Goal: Task Accomplishment & Management: Manage account settings

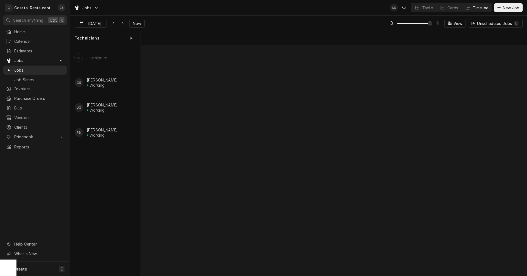
scroll to position [0, 7612]
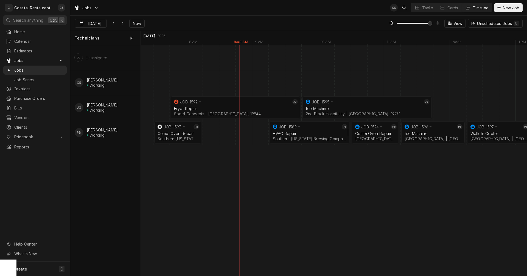
click at [293, 132] on div "HVAC Repair" at bounding box center [309, 133] width 73 height 5
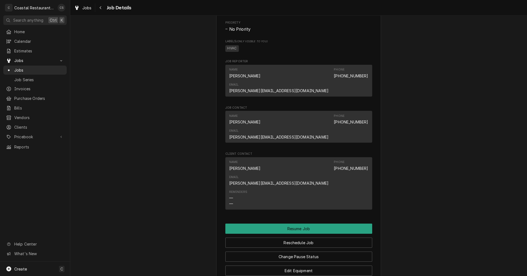
scroll to position [467, 0]
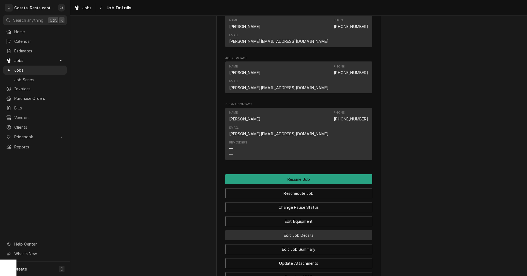
click at [296, 230] on button "Edit Job Details" at bounding box center [298, 235] width 147 height 10
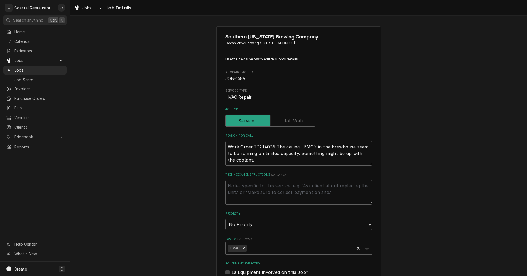
type textarea "x"
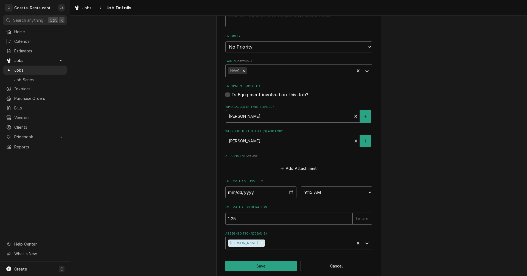
scroll to position [184, 0]
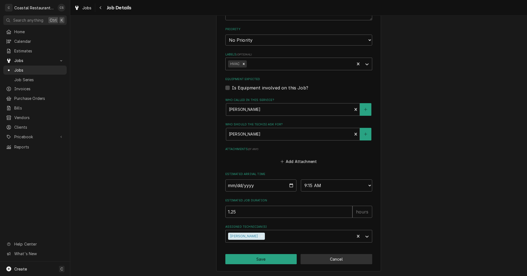
click at [334, 260] on button "Cancel" at bounding box center [337, 259] width 72 height 10
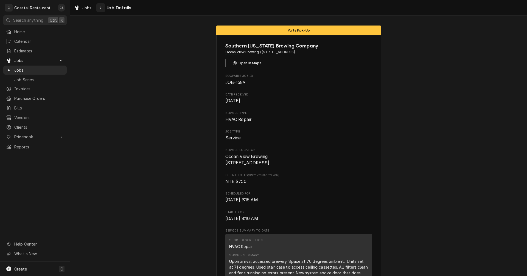
click at [101, 7] on icon "Navigate back" at bounding box center [100, 8] width 2 height 4
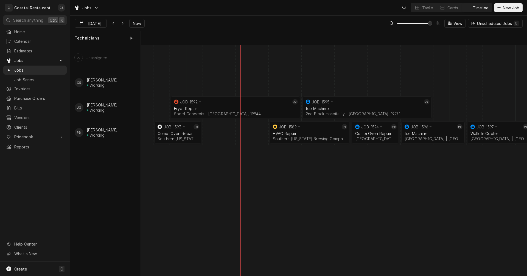
scroll to position [0, 7645]
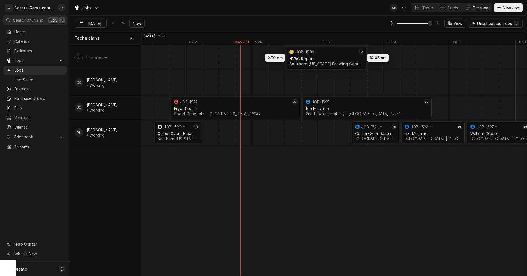
drag, startPoint x: 314, startPoint y: 132, endPoint x: 330, endPoint y: 42, distance: 91.5
click at [330, 42] on div "Technicians Aug 29 2025 Sep 4 2025 Sep 5 2025 Sep 6 2025 Sep 7 2025 9 AM 10 AM …" at bounding box center [298, 153] width 456 height 245
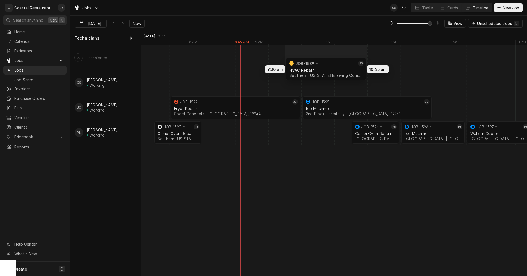
drag, startPoint x: 297, startPoint y: 134, endPoint x: 309, endPoint y: 68, distance: 67.5
click at [309, 68] on div "7:45 AM 9:45 AM JOB-1592 JG Fryer Repair Sodel Concepts | Fenwick Island, 19944…" at bounding box center [334, 160] width 386 height 231
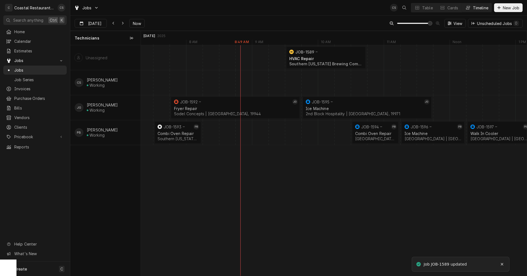
click at [261, 133] on div "Dynamic Content Wrapper" at bounding box center [425, 132] width 15859 height 25
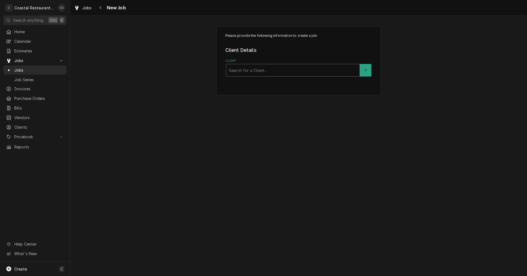
click at [245, 67] on div "Client" at bounding box center [293, 70] width 128 height 10
type input "Thomp"
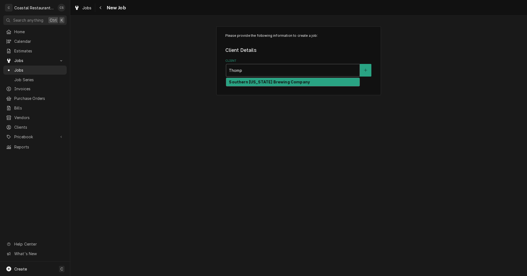
click at [243, 85] on div "Southern [US_STATE] Brewing Company" at bounding box center [292, 82] width 133 height 9
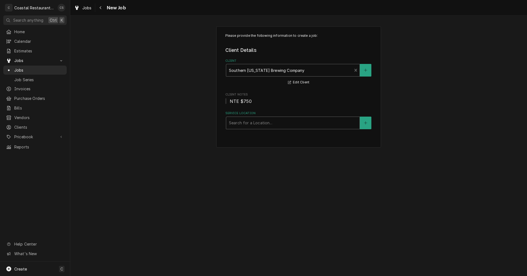
click at [249, 126] on div "Service Location" at bounding box center [293, 123] width 128 height 10
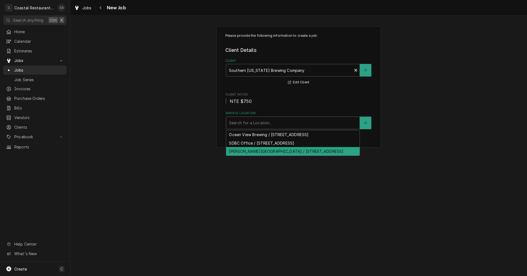
click at [254, 153] on div "Thompson Island / 30133 Veterans Way, Rehoboth Beach, DE 19971" at bounding box center [292, 151] width 133 height 9
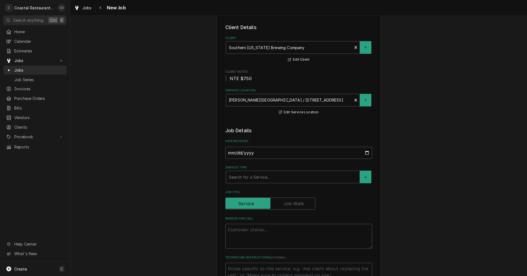
scroll to position [55, 0]
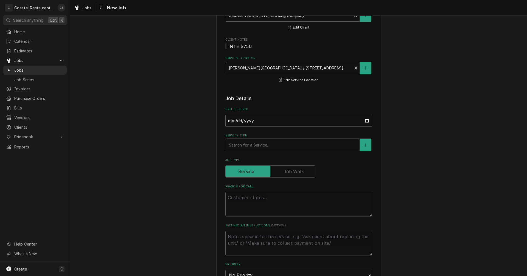
click at [241, 144] on div "Service Type" at bounding box center [293, 145] width 128 height 10
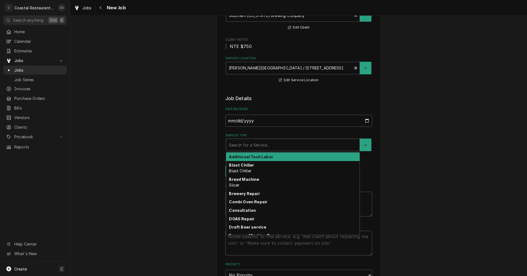
type textarea "x"
type input "h"
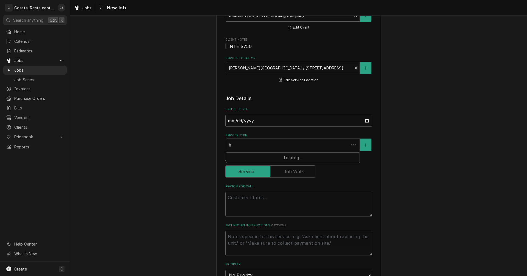
type textarea "x"
type input "hv"
type textarea "x"
type input "hva"
type textarea "x"
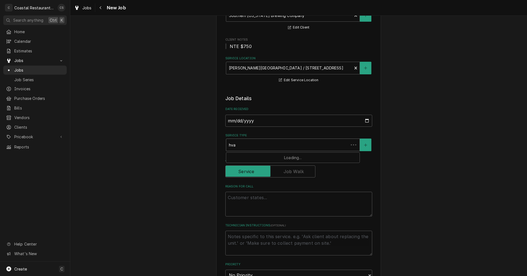
type input "hvac"
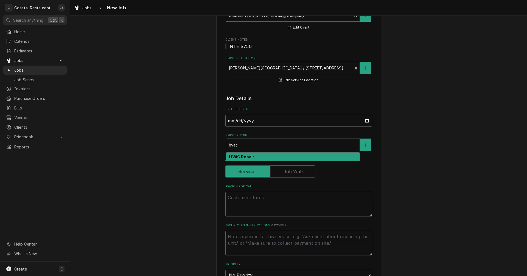
click at [241, 157] on strong "HVAC Repair" at bounding box center [241, 157] width 25 height 5
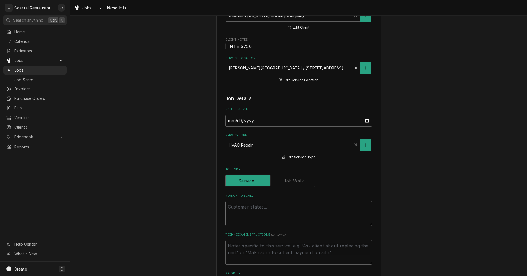
click at [248, 208] on textarea "Reason For Call" at bounding box center [298, 213] width 147 height 25
click at [256, 206] on textarea "Reason For Call" at bounding box center [298, 213] width 147 height 25
paste textarea "Work Order ID: 14035"
type textarea "x"
type textarea "Work Order ID: 14035"
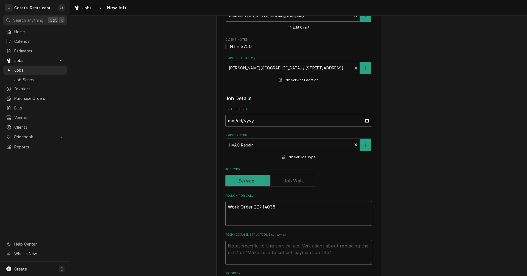
type textarea "x"
type textarea "Work Order ID: 14035"
type textarea "x"
type textarea "Work Order ID: 14035"
click at [285, 209] on textarea "Work Order ID: 14035" at bounding box center [298, 213] width 147 height 25
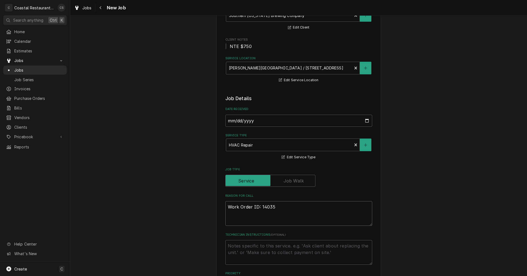
paste textarea "The ceiling HVAC’s in the brewhouse seem to be running on limited capacity. Som…"
type textarea "x"
type textarea "Work Order ID: 14035 The ceiling HVAC’s in the brewhouse seem to be running on …"
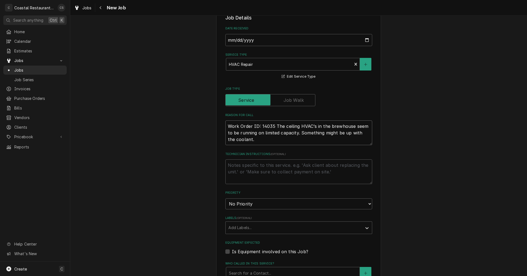
type textarea "x"
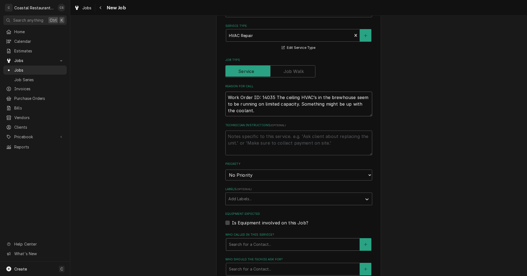
scroll to position [220, 0]
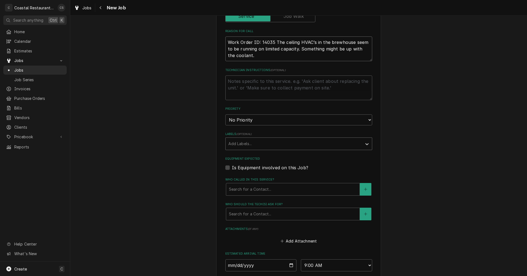
type textarea "Work Order ID: 14035 The ceiling HVAC’s in the brewhouse seem to be running on …"
click at [243, 146] on div "Labels" at bounding box center [293, 144] width 131 height 10
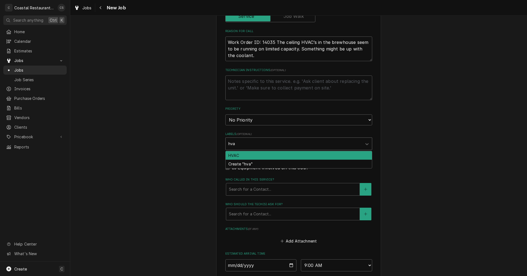
type input "hvac"
click at [243, 155] on div "HVAC" at bounding box center [299, 155] width 146 height 9
type textarea "x"
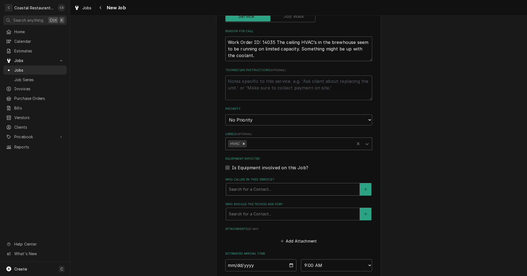
click at [250, 191] on div "Who called in this service?" at bounding box center [293, 189] width 128 height 10
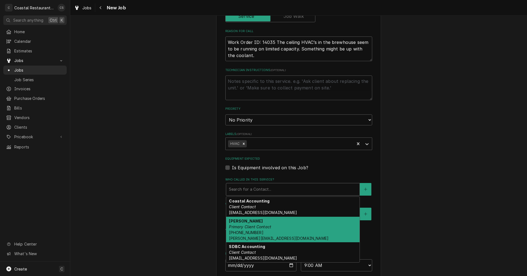
click at [245, 228] on em "Primary Client Contact" at bounding box center [250, 227] width 42 height 5
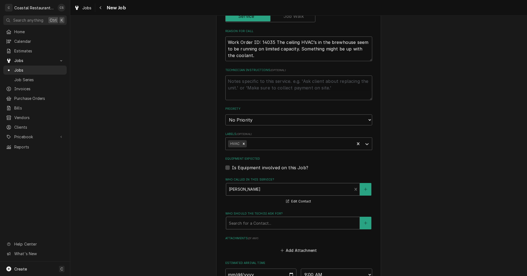
click at [247, 226] on div "Who should the tech(s) ask for?" at bounding box center [293, 223] width 128 height 10
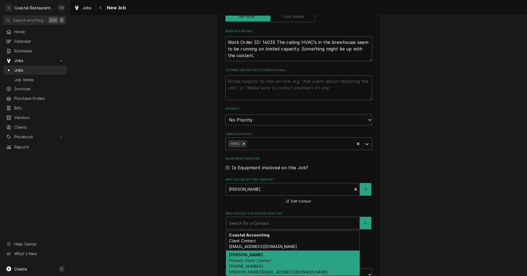
click at [251, 260] on em "Primary Client Contact" at bounding box center [250, 260] width 42 height 5
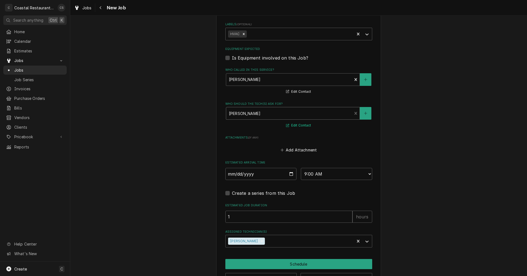
scroll to position [348, 0]
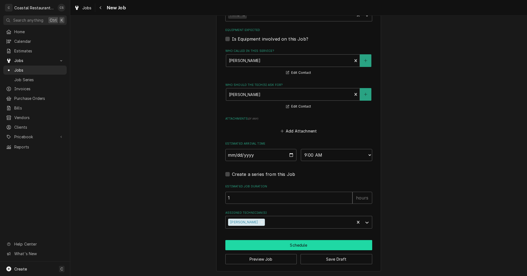
click at [285, 245] on button "Schedule" at bounding box center [298, 245] width 147 height 10
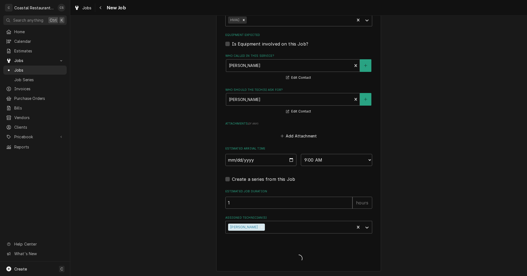
type textarea "x"
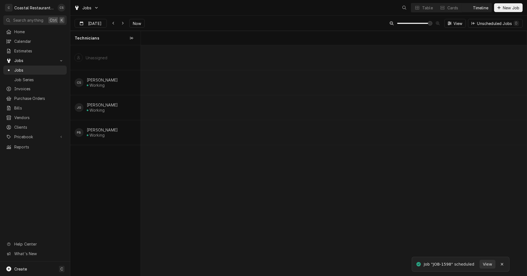
scroll to position [0, 7645]
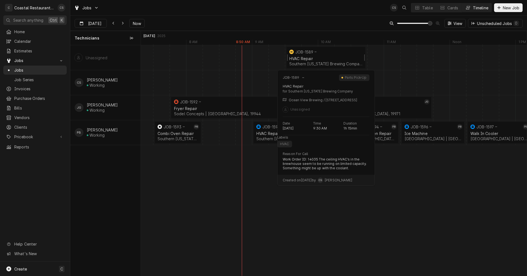
click at [319, 55] on div "JOB-1589" at bounding box center [325, 52] width 74 height 7
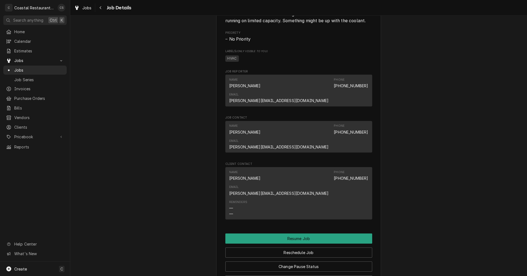
scroll to position [439, 0]
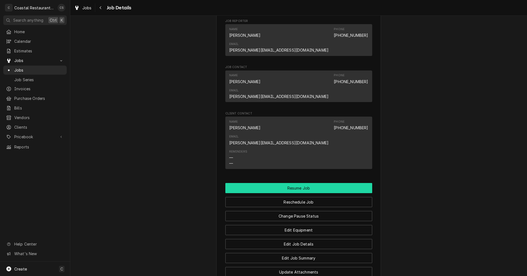
click at [299, 183] on button "Resume Job" at bounding box center [298, 188] width 147 height 10
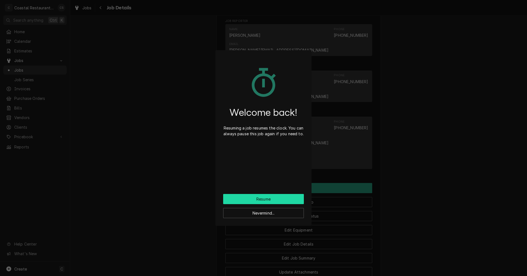
click at [257, 200] on button "Resume" at bounding box center [263, 199] width 81 height 10
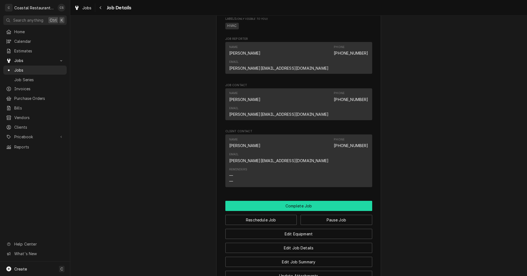
scroll to position [455, 0]
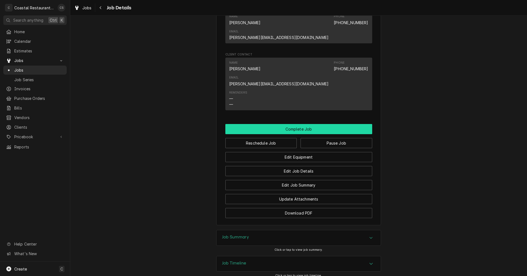
click at [293, 124] on button "Complete Job" at bounding box center [298, 129] width 147 height 10
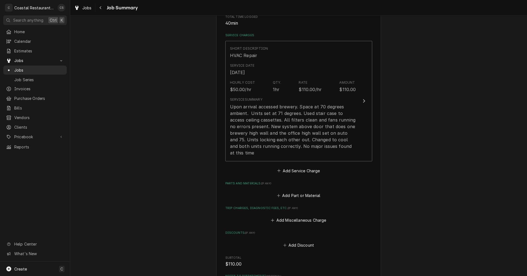
scroll to position [165, 0]
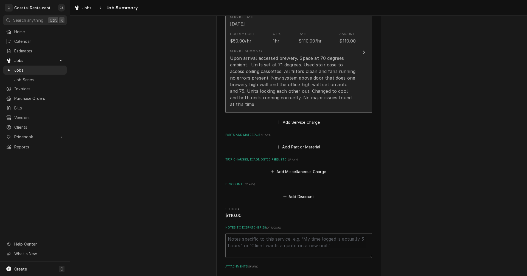
click at [278, 43] on div "Qty. 1hr" at bounding box center [277, 38] width 9 height 13
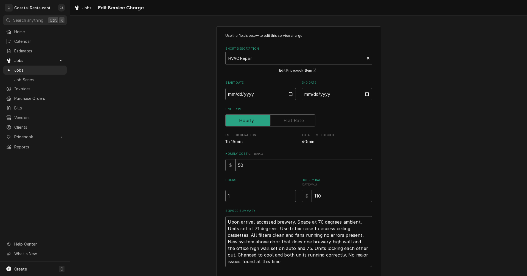
click at [232, 197] on input "1" at bounding box center [260, 196] width 71 height 12
type textarea "x"
type input ".0"
type textarea "x"
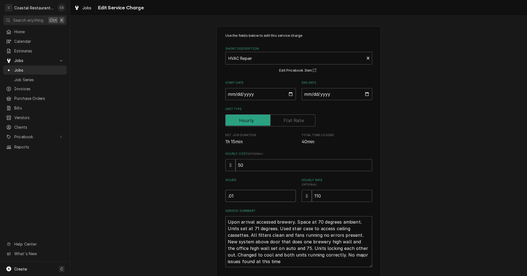
type input ".01"
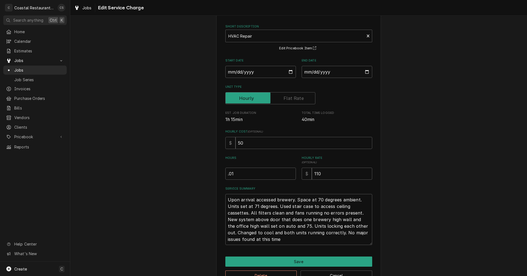
scroll to position [39, 0]
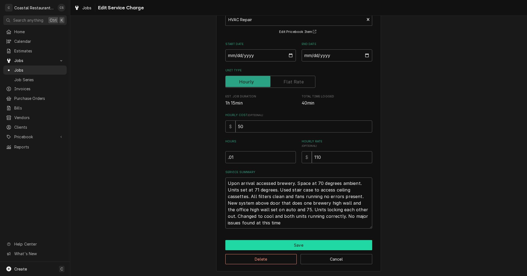
click at [297, 246] on button "Save" at bounding box center [298, 245] width 147 height 10
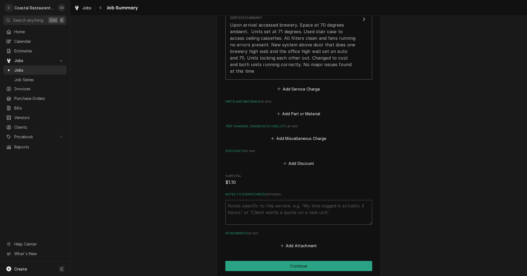
scroll to position [224, 0]
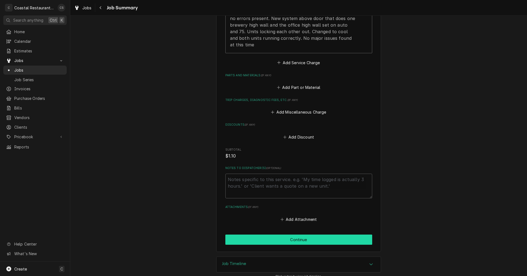
click at [292, 235] on button "Continue" at bounding box center [298, 240] width 147 height 10
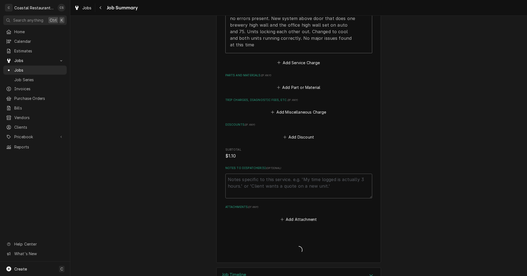
type textarea "x"
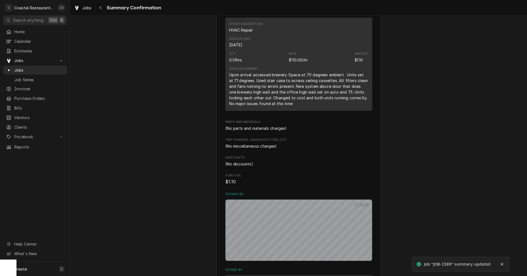
scroll to position [236, 0]
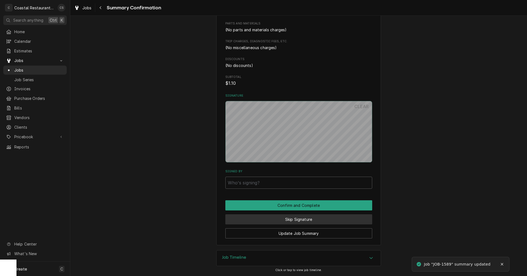
click at [298, 218] on button "Skip Signature" at bounding box center [298, 219] width 147 height 10
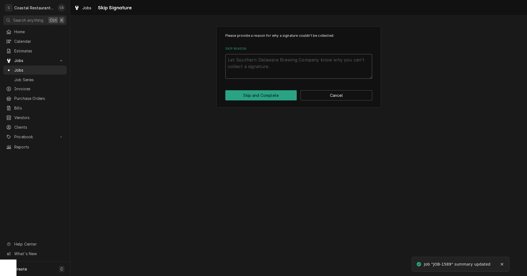
click at [262, 63] on textarea "Skip Reason" at bounding box center [298, 66] width 147 height 25
type textarea "x"
type textarea "b"
type textarea "x"
type textarea "bl"
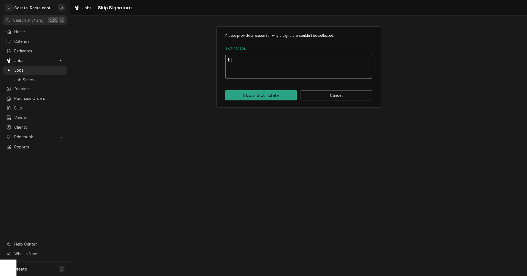
type textarea "x"
type textarea "bla"
click at [279, 97] on button "Skip and Complete" at bounding box center [261, 95] width 72 height 10
type textarea "x"
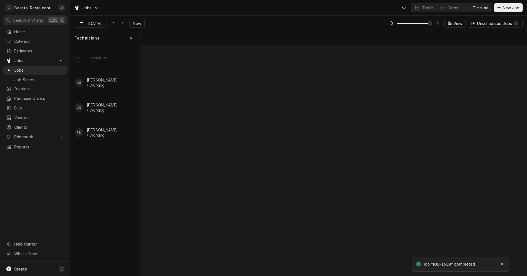
scroll to position [0, 7645]
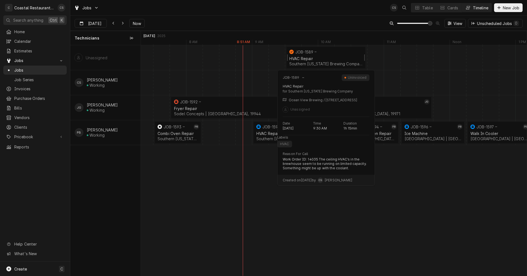
click at [329, 57] on div "HVAC Repair" at bounding box center [325, 58] width 73 height 5
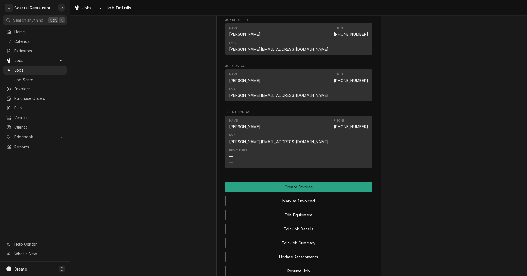
scroll to position [357, 0]
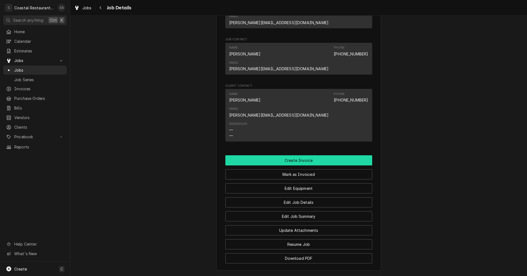
click at [298, 155] on button "Create Invoice" at bounding box center [298, 160] width 147 height 10
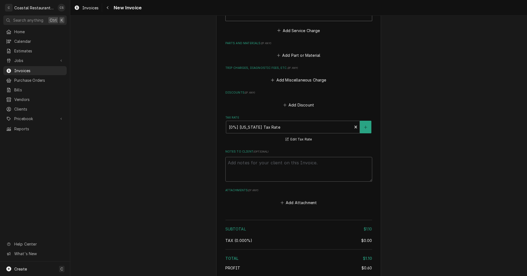
scroll to position [644, 0]
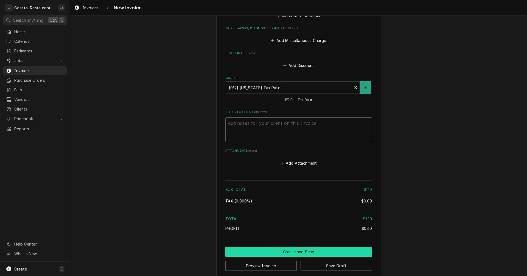
click at [293, 247] on button "Create and Send" at bounding box center [298, 252] width 147 height 10
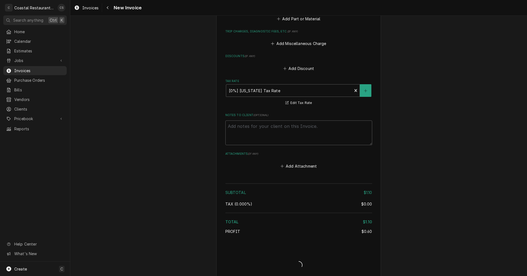
type textarea "x"
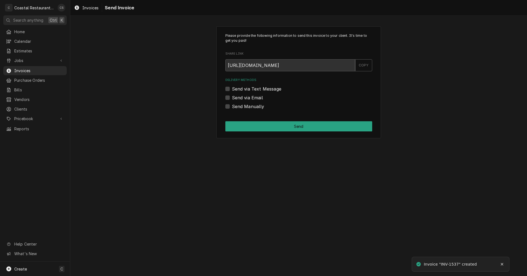
click at [232, 106] on label "Send Manually" at bounding box center [248, 106] width 32 height 7
click at [232, 106] on input "Send Manually" at bounding box center [305, 109] width 147 height 12
checkbox input "true"
click at [253, 126] on button "Send" at bounding box center [298, 126] width 147 height 10
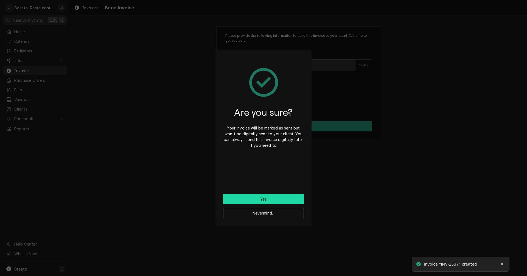
click at [265, 202] on button "Yes" at bounding box center [263, 199] width 81 height 10
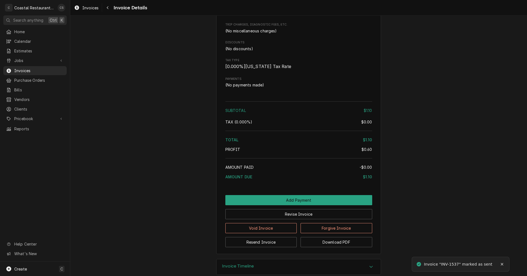
scroll to position [446, 0]
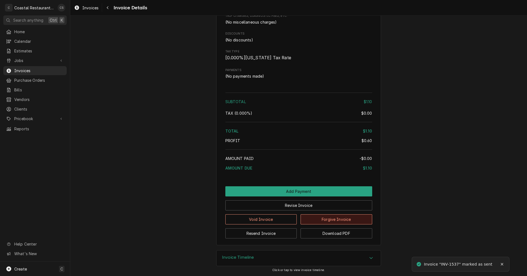
click at [331, 220] on button "Forgive Invoice" at bounding box center [337, 219] width 72 height 10
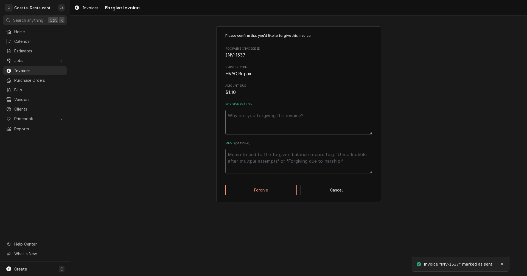
click at [273, 117] on textarea "Forgive Reason" at bounding box center [298, 122] width 147 height 25
type textarea "x"
type textarea "n"
type textarea "x"
type textarea "no"
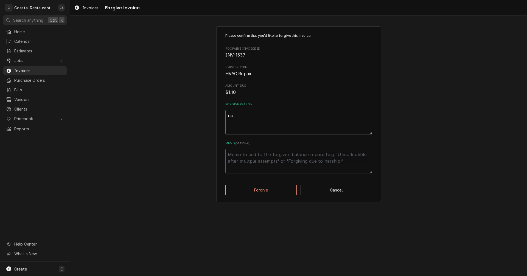
type textarea "x"
type textarea "n"
type textarea "x"
type textarea "n"
type textarea "x"
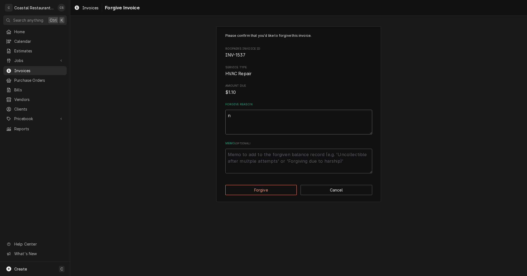
type textarea "n I"
type textarea "x"
type textarea "n In"
type textarea "x"
type textarea "n Inc"
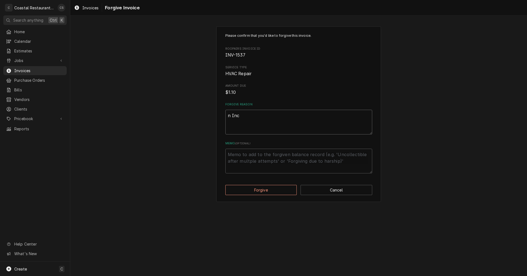
type textarea "x"
type textarea "n Inco"
type textarea "x"
type textarea "n Incor"
type textarea "x"
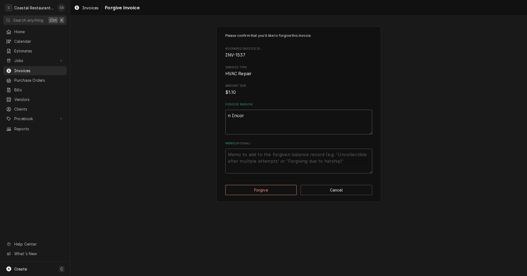
type textarea "n Incorr"
type textarea "x"
type textarea "n Incorre"
type textarea "x"
type textarea "n Incorrec"
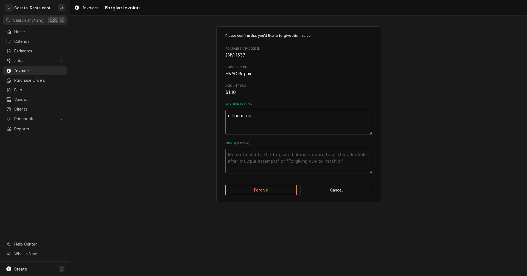
type textarea "x"
type textarea "n Incorrect"
type textarea "x"
type textarea "n Incorrect"
type textarea "x"
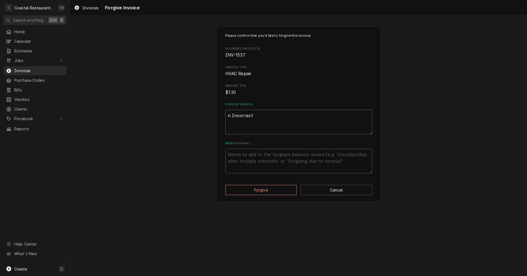
type textarea "n Incorrect l"
type textarea "x"
type textarea "n Incorrect lo"
type textarea "x"
type textarea "n Incorrect loc"
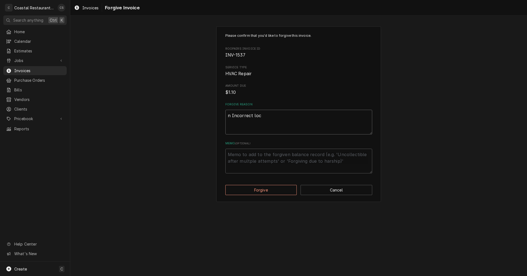
type textarea "x"
type textarea "n Incorrect loca"
type textarea "x"
type textarea "n Incorrect locat"
type textarea "x"
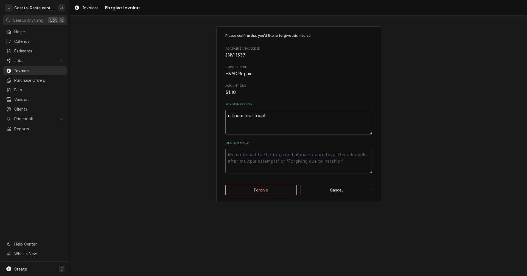
type textarea "n Incorrect locati"
type textarea "x"
type textarea "n Incorrect locatio"
type textarea "x"
type textarea "n Incorrect location"
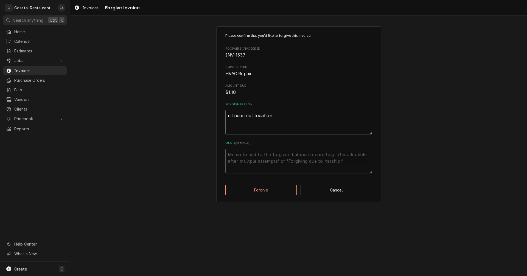
click at [232, 114] on textarea "n Incorrect location" at bounding box center [298, 122] width 147 height 25
type textarea "x"
type textarea "nIncorrect location"
type textarea "x"
type textarea "Incorrect location"
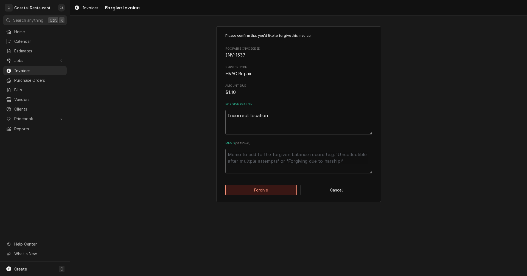
click at [281, 190] on button "Forgive" at bounding box center [261, 190] width 72 height 10
type textarea "x"
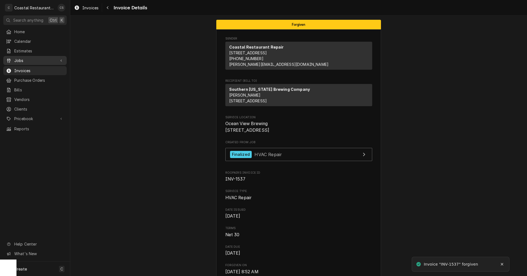
click at [36, 58] on span "Jobs" at bounding box center [34, 61] width 41 height 6
click at [31, 67] on div "Jobs" at bounding box center [34, 70] width 61 height 7
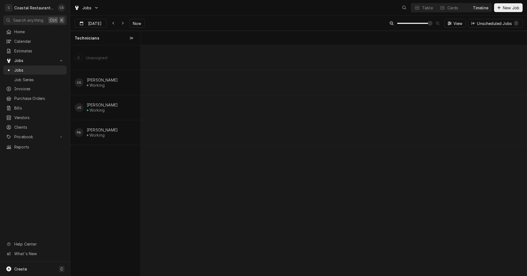
scroll to position [0, 7645]
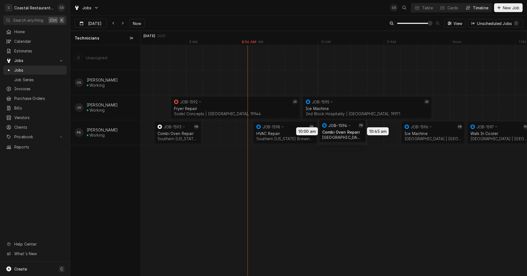
drag, startPoint x: 370, startPoint y: 133, endPoint x: 344, endPoint y: 132, distance: 26.1
click at [344, 132] on div "7:45 AM 9:45 AM JOB-1592 JG Fryer Repair Sodel Concepts | Fenwick Island, 19944…" at bounding box center [334, 160] width 386 height 231
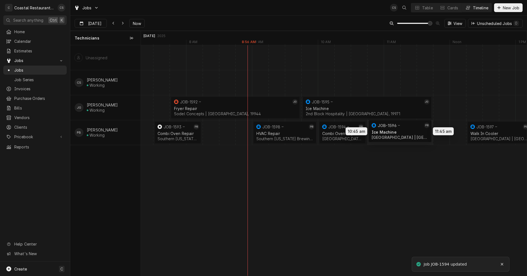
drag, startPoint x: 417, startPoint y: 136, endPoint x: 387, endPoint y: 135, distance: 29.7
click at [387, 135] on div "7:45 AM 9:45 AM JOB-1592 JG Fryer Repair Sodel Concepts | Fenwick Island, 19944…" at bounding box center [334, 160] width 386 height 231
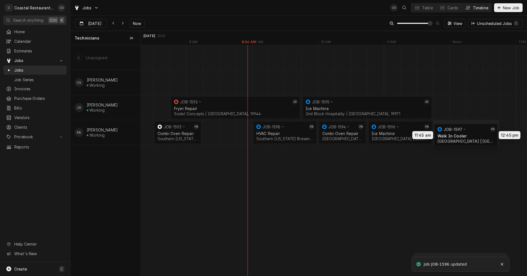
drag, startPoint x: 480, startPoint y: 131, endPoint x: 444, endPoint y: 133, distance: 35.8
click at [444, 133] on div "7:45 AM 9:45 AM JOB-1592 JG Fryer Repair Sodel Concepts | Fenwick Island, 19944…" at bounding box center [334, 160] width 386 height 231
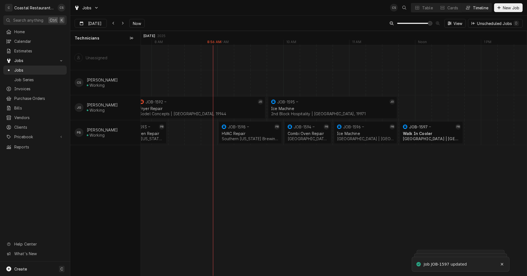
scroll to position [0, 7680]
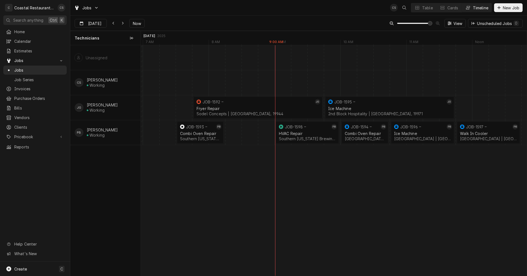
scroll to position [0, 7567]
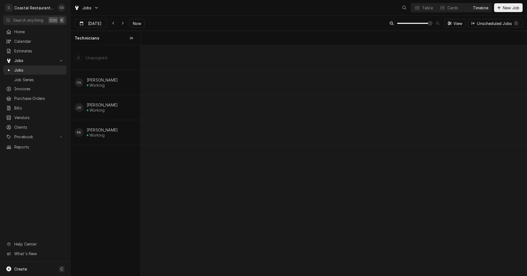
scroll to position [0, 7650]
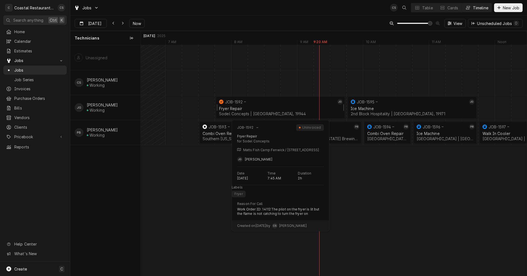
click at [246, 106] on div "Fryer Repair" at bounding box center [280, 108] width 123 height 5
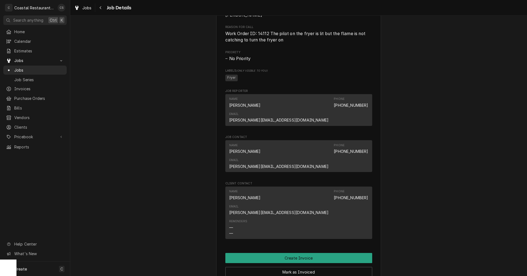
scroll to position [357, 0]
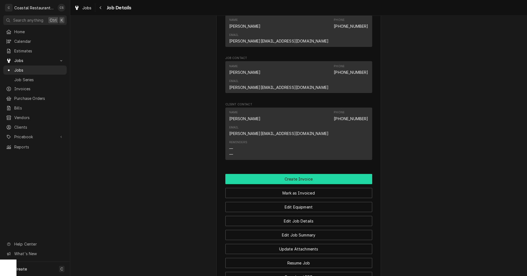
click at [302, 174] on button "Create Invoice" at bounding box center [298, 179] width 147 height 10
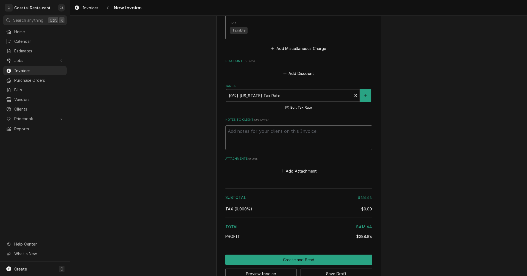
scroll to position [843, 0]
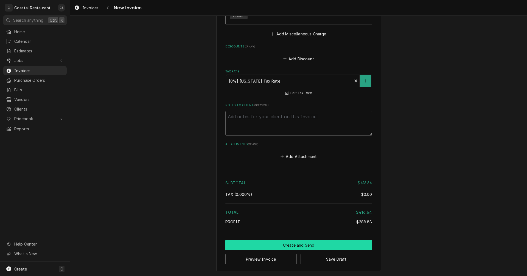
click at [306, 244] on button "Create and Send" at bounding box center [298, 245] width 147 height 10
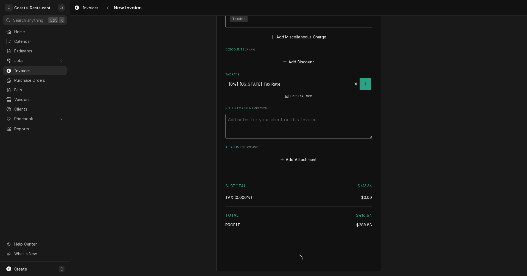
scroll to position [840, 0]
type textarea "x"
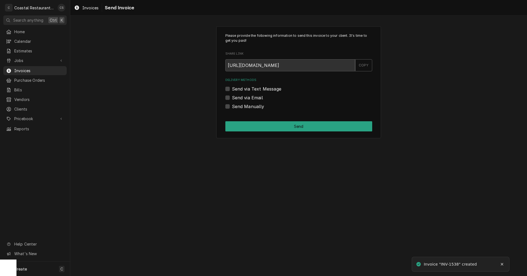
click at [232, 98] on label "Send via Email" at bounding box center [247, 97] width 31 height 7
click at [232, 98] on input "Send via Email" at bounding box center [305, 100] width 147 height 12
checkbox input "true"
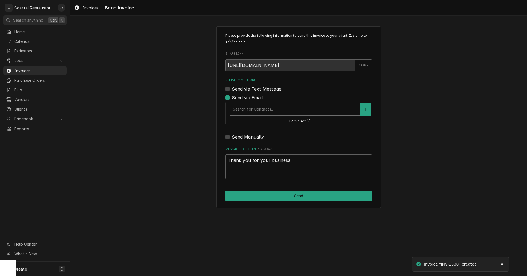
click at [239, 108] on div "Delivery Methods" at bounding box center [295, 109] width 124 height 10
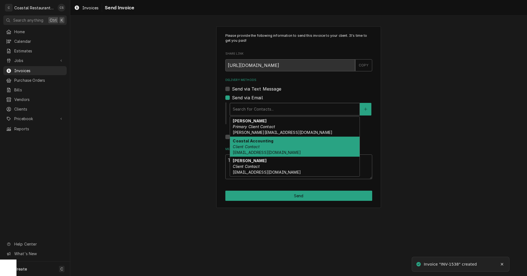
click at [248, 142] on strong "Coastal Accounting" at bounding box center [253, 141] width 41 height 5
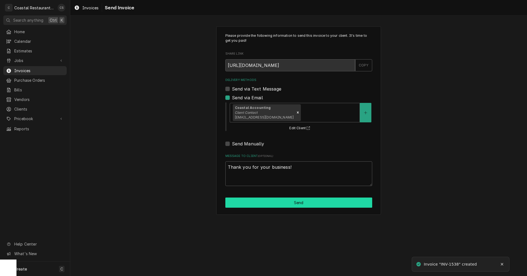
click at [276, 203] on button "Send" at bounding box center [298, 203] width 147 height 10
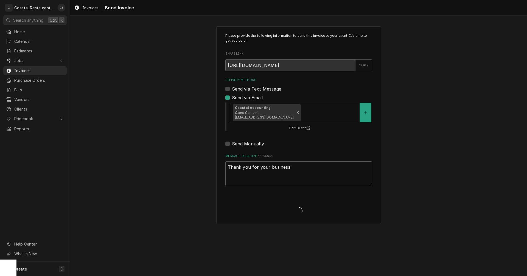
type textarea "x"
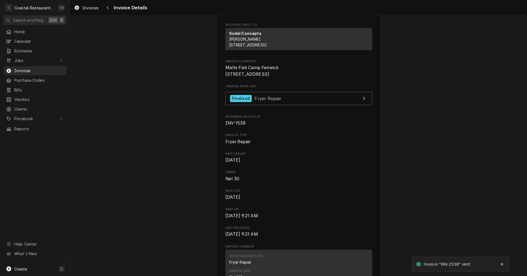
scroll to position [137, 0]
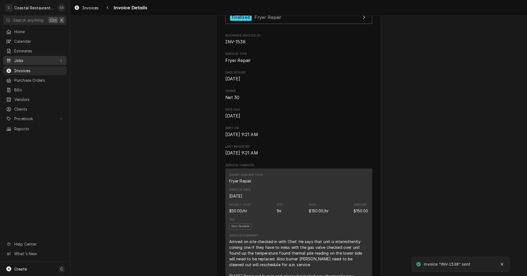
click at [19, 60] on span "Jobs" at bounding box center [34, 61] width 41 height 6
click at [19, 67] on div "Jobs" at bounding box center [34, 70] width 61 height 7
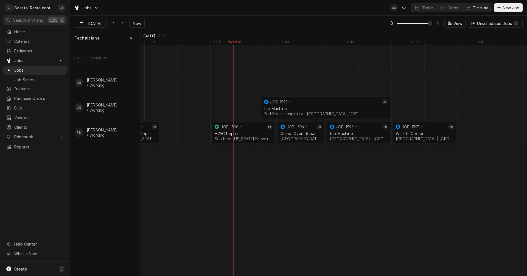
scroll to position [0, 7748]
